Goal: Task Accomplishment & Management: Complete application form

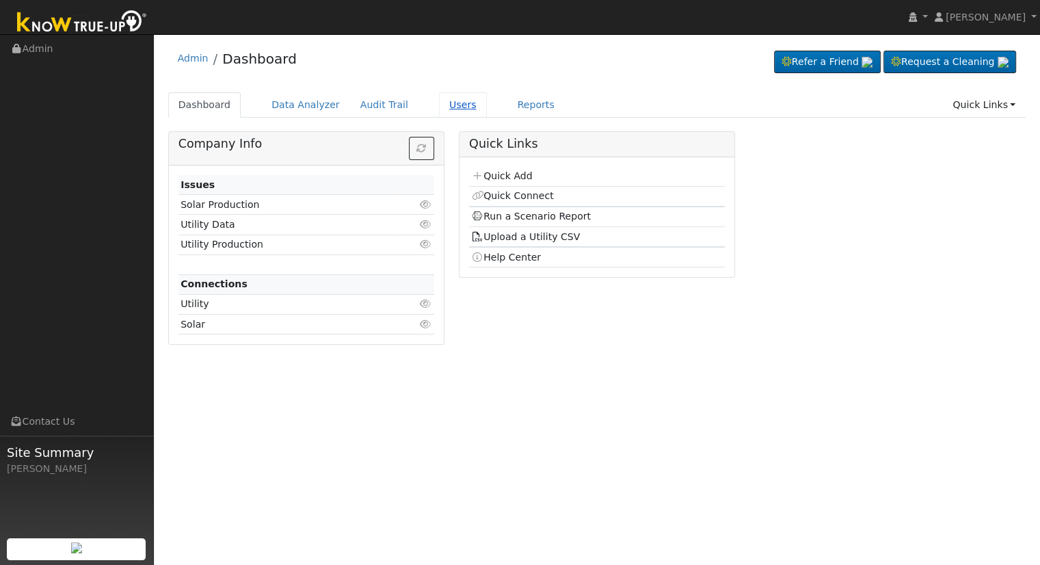
click at [439, 111] on link "Users" at bounding box center [463, 104] width 48 height 25
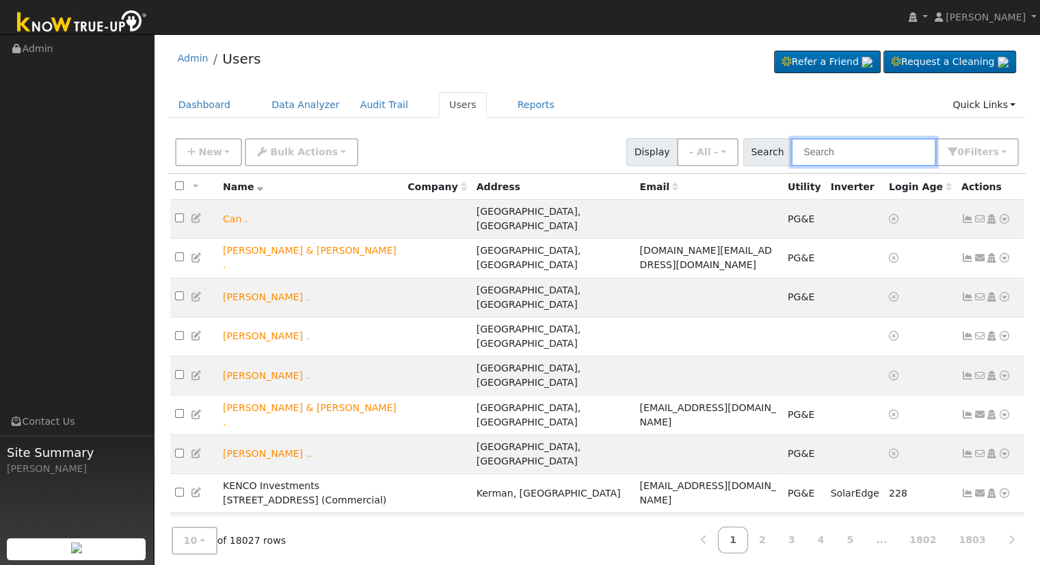
click at [878, 150] on input "text" at bounding box center [863, 152] width 145 height 28
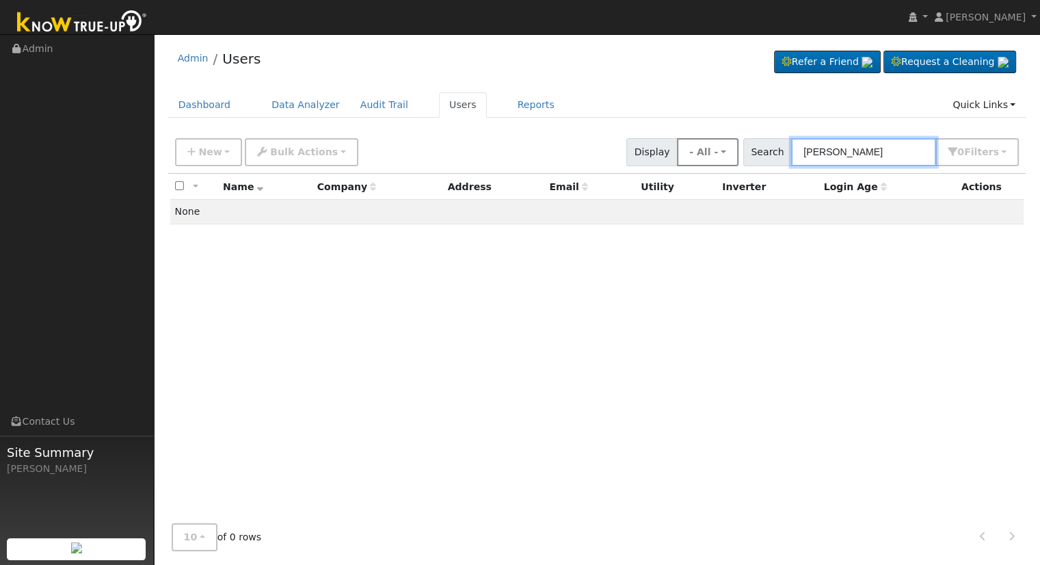
drag, startPoint x: 877, startPoint y: 152, endPoint x: 747, endPoint y: 151, distance: 129.9
click at [749, 151] on div "New Add User Quick Add Quick Connect Quick Convert Lead Bulk Actions Send Email…" at bounding box center [596, 149] width 849 height 33
drag, startPoint x: 853, startPoint y: 149, endPoint x: 840, endPoint y: 149, distance: 13.0
click at [853, 149] on input "1093" at bounding box center [863, 152] width 145 height 28
click at [839, 156] on input "1093" at bounding box center [863, 152] width 145 height 28
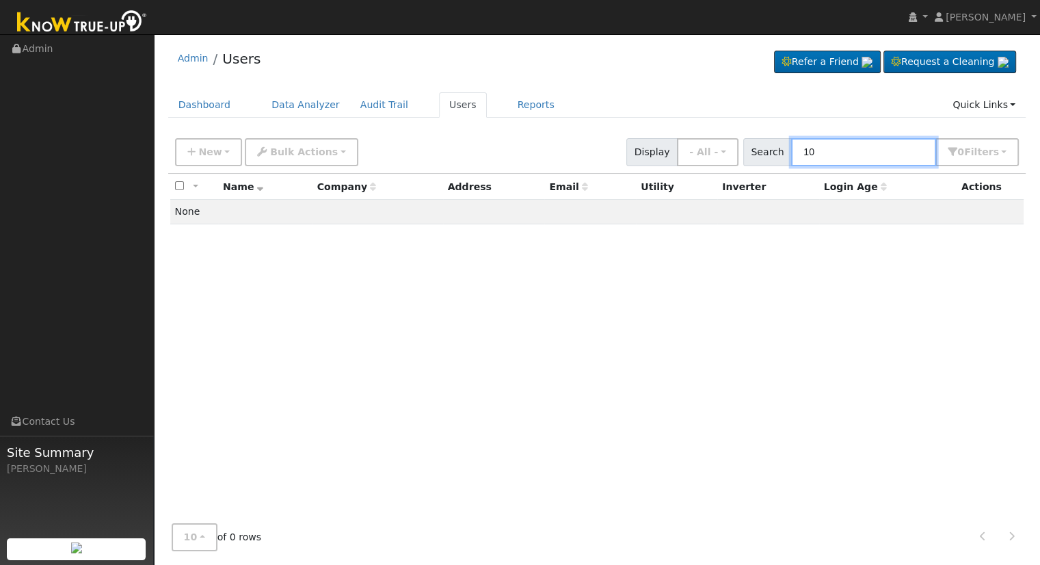
type input "1"
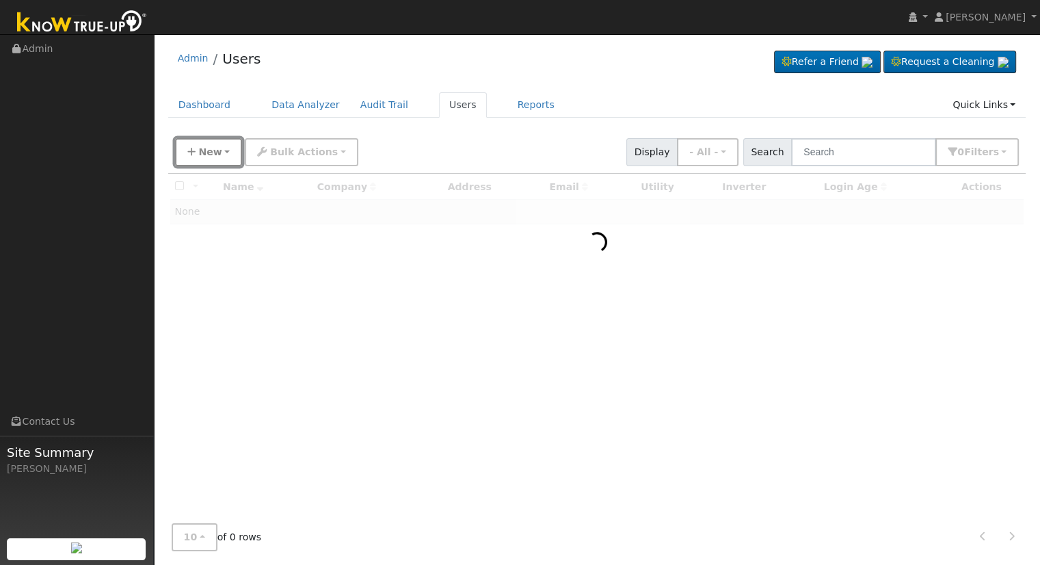
click at [205, 150] on span "New" at bounding box center [209, 151] width 23 height 11
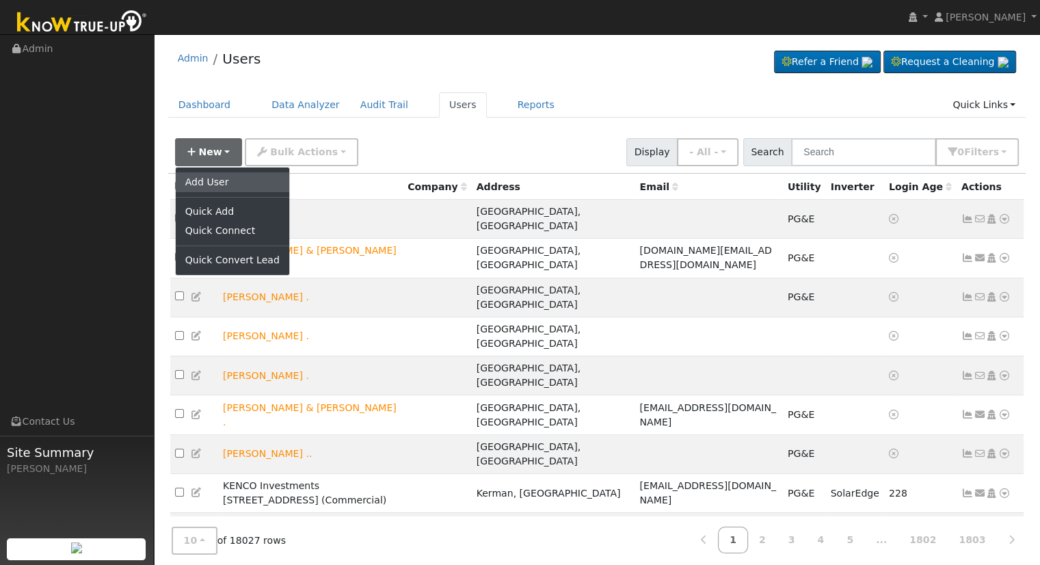
click at [232, 181] on link "Add User" at bounding box center [232, 181] width 113 height 19
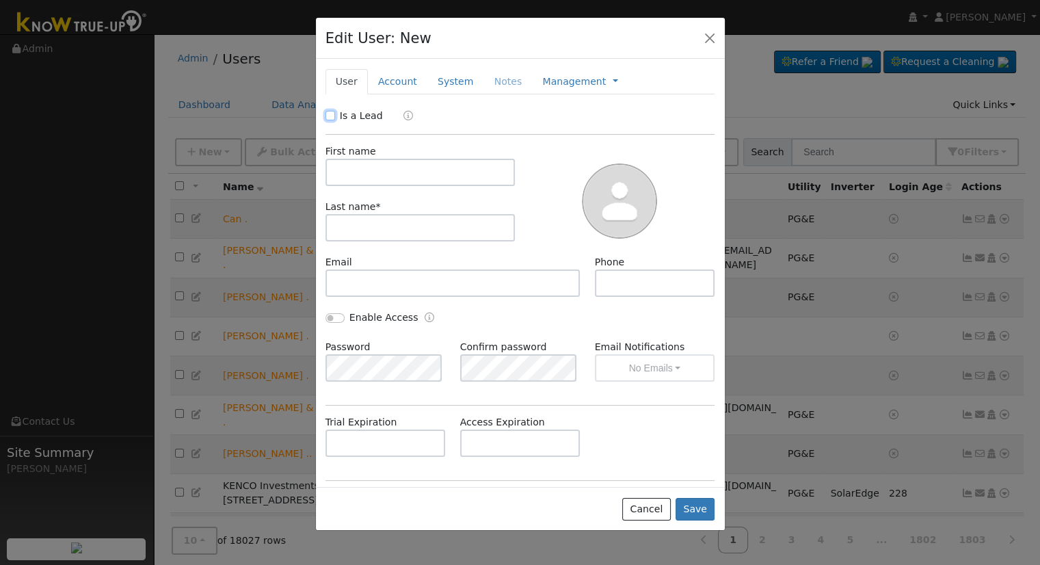
click at [329, 117] on input "Is a Lead" at bounding box center [330, 116] width 10 height 10
checkbox input "true"
drag, startPoint x: 381, startPoint y: 174, endPoint x: 446, endPoint y: 148, distance: 69.1
click at [383, 174] on input "text" at bounding box center [420, 172] width 190 height 27
click at [652, 504] on button "Cancel" at bounding box center [646, 509] width 49 height 23
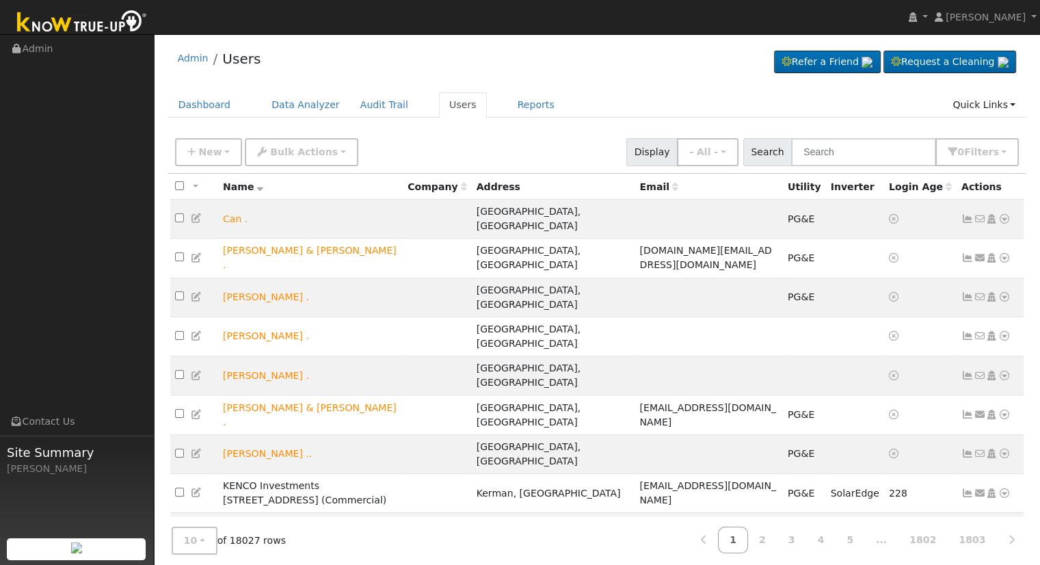
click at [653, 82] on div "Admin Users Refer a Friend Request a Cleaning" at bounding box center [597, 62] width 858 height 42
click at [865, 157] on input "text" at bounding box center [863, 152] width 145 height 28
